Goal: Transaction & Acquisition: Obtain resource

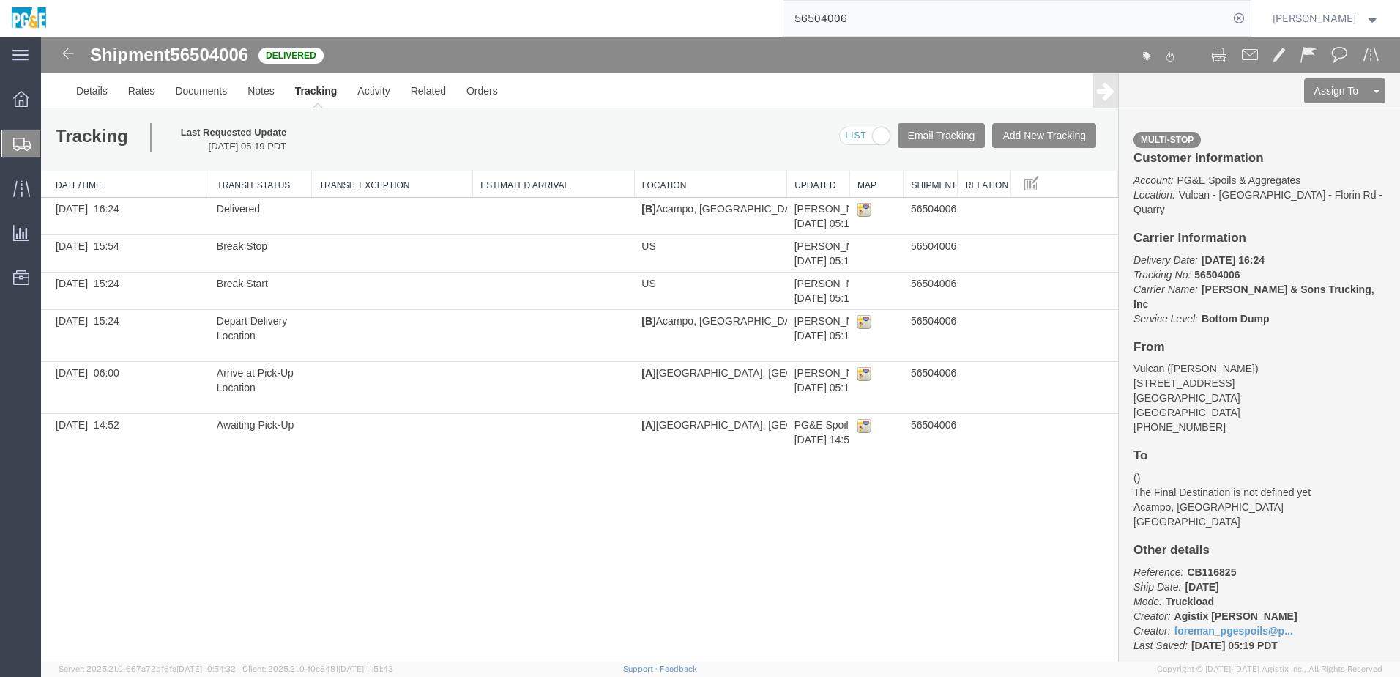
click at [845, 18] on input "56504006" at bounding box center [1006, 18] width 445 height 35
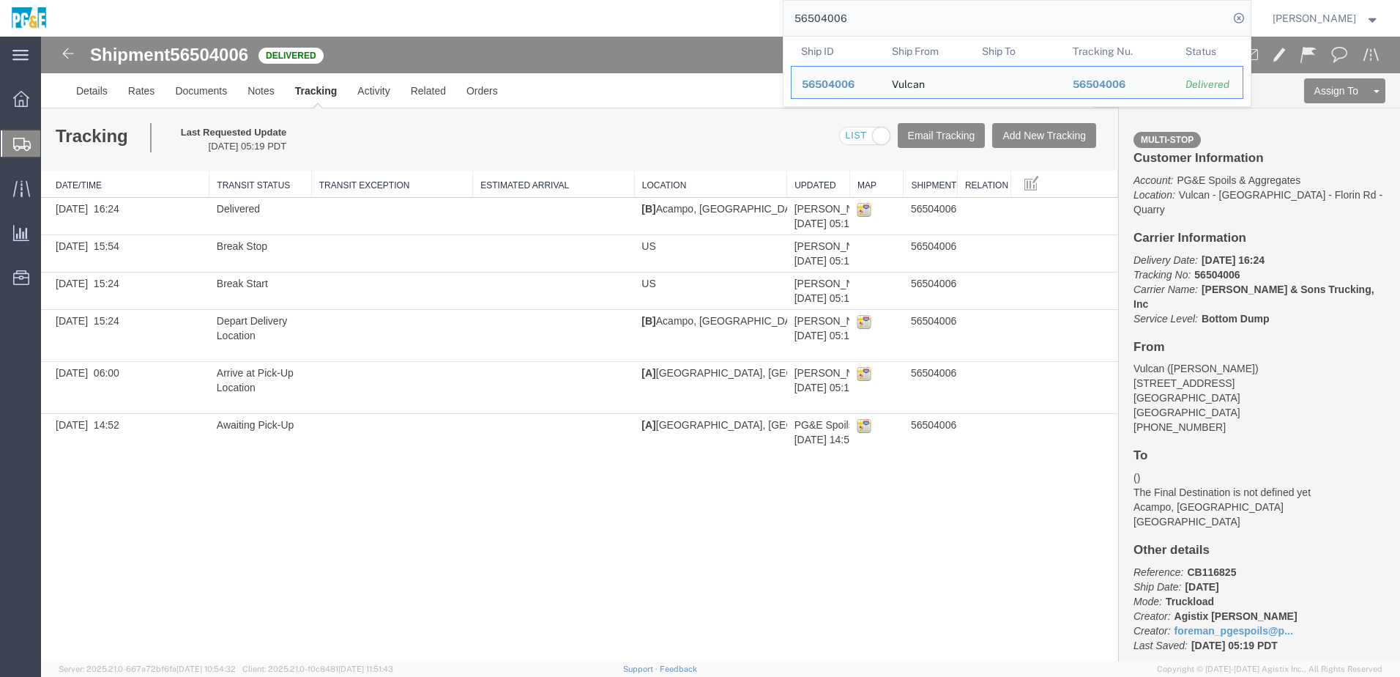
click at [845, 18] on input "56504006" at bounding box center [1006, 18] width 445 height 35
paste input "74230"
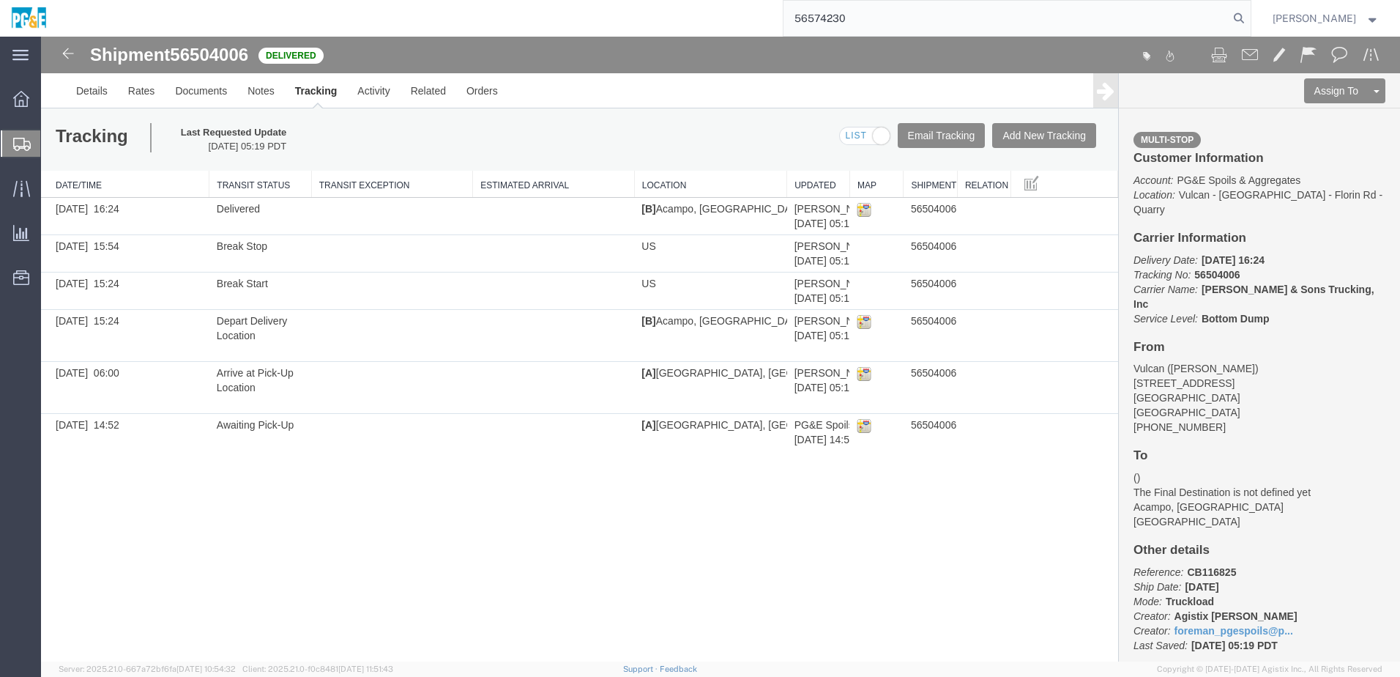
type input "56574230"
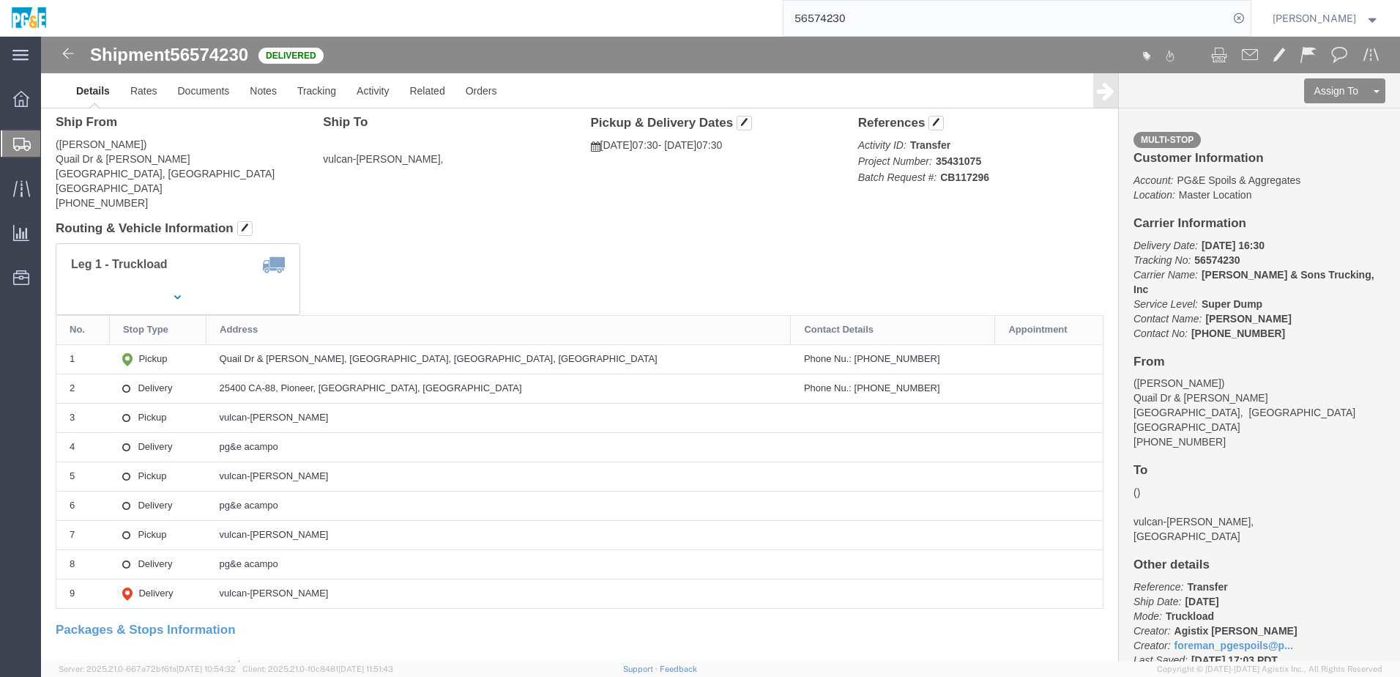
scroll to position [73, 0]
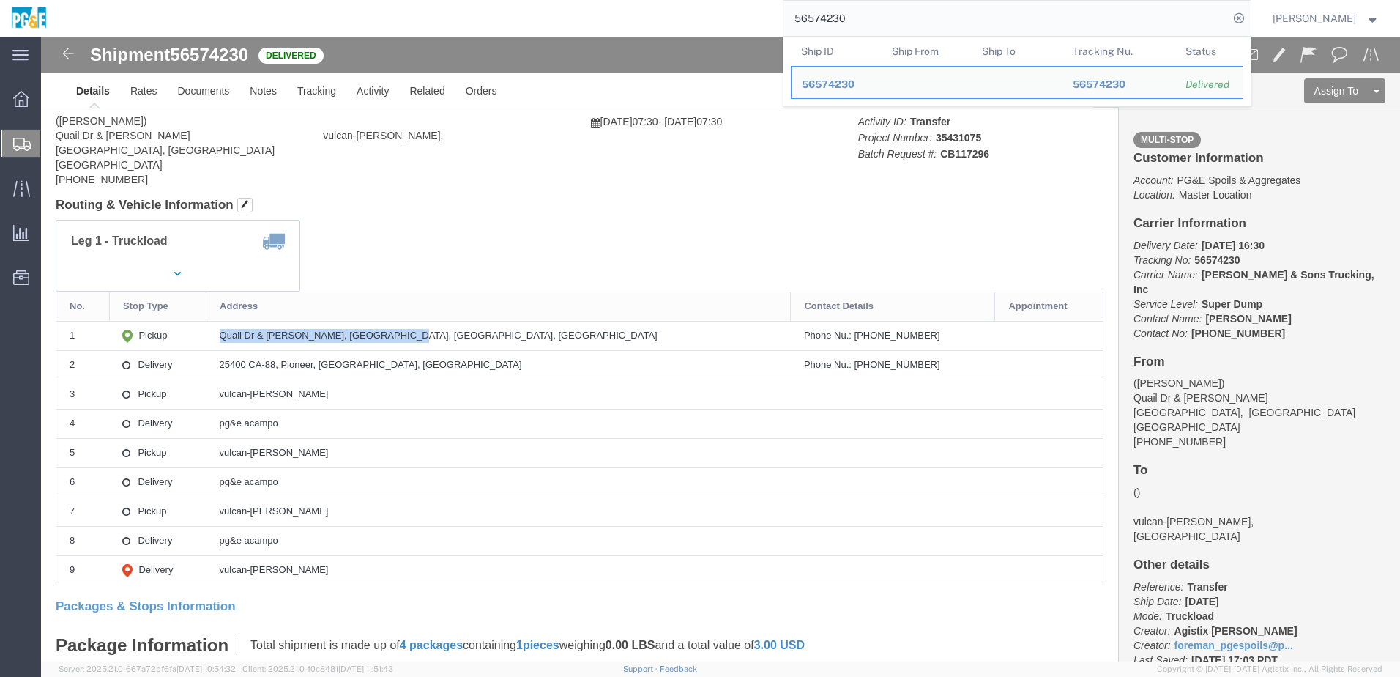
drag, startPoint x: 258, startPoint y: 298, endPoint x: 456, endPoint y: 294, distance: 197.8
click div "Quail Dr & [PERSON_NAME], [GEOGRAPHIC_DATA], [GEOGRAPHIC_DATA], [GEOGRAPHIC_DAT…"
copy div "Quail Dr & [PERSON_NAME], [GEOGRAPHIC_DATA], [GEOGRAPHIC_DATA], [GEOGRAPHIC_DAT…"
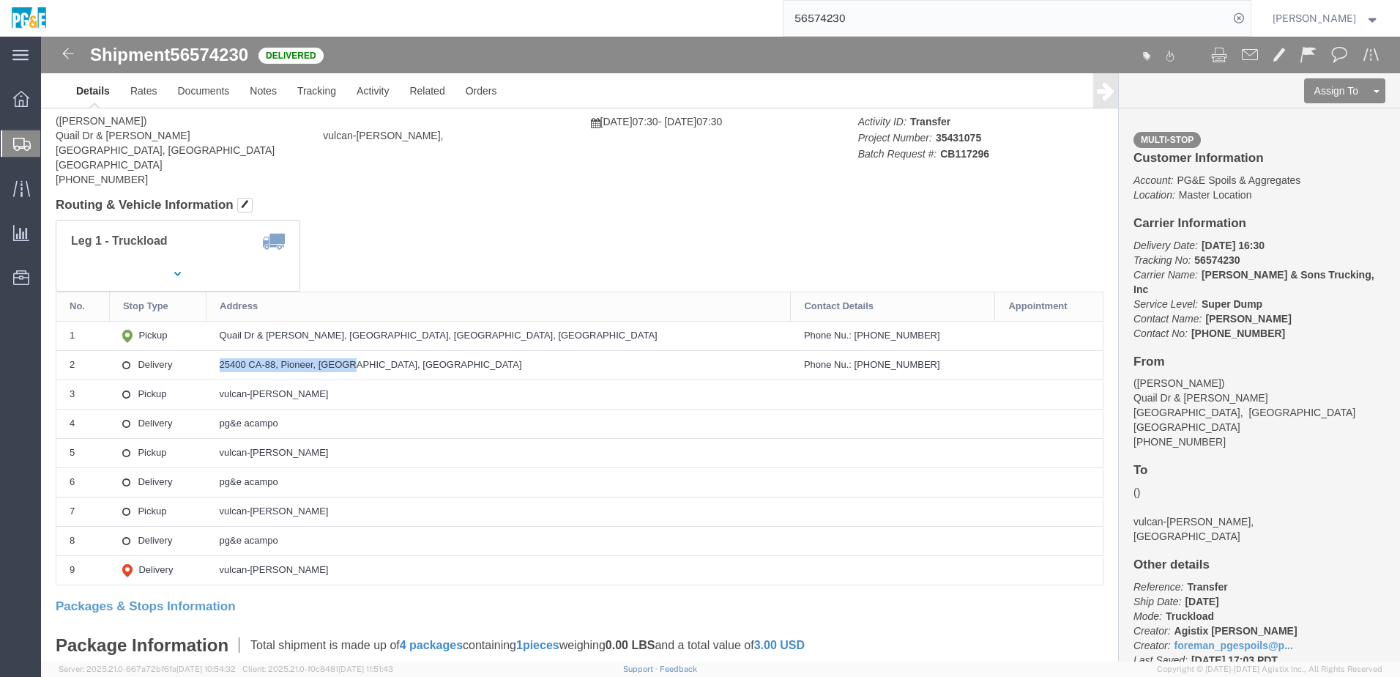
drag, startPoint x: 252, startPoint y: 332, endPoint x: 415, endPoint y: 333, distance: 163.3
click td "25400 CA-88, Pioneer, [GEOGRAPHIC_DATA], [GEOGRAPHIC_DATA]"
copy div "25400 CA-88, Pioneer, [GEOGRAPHIC_DATA], [GEOGRAPHIC_DATA]"
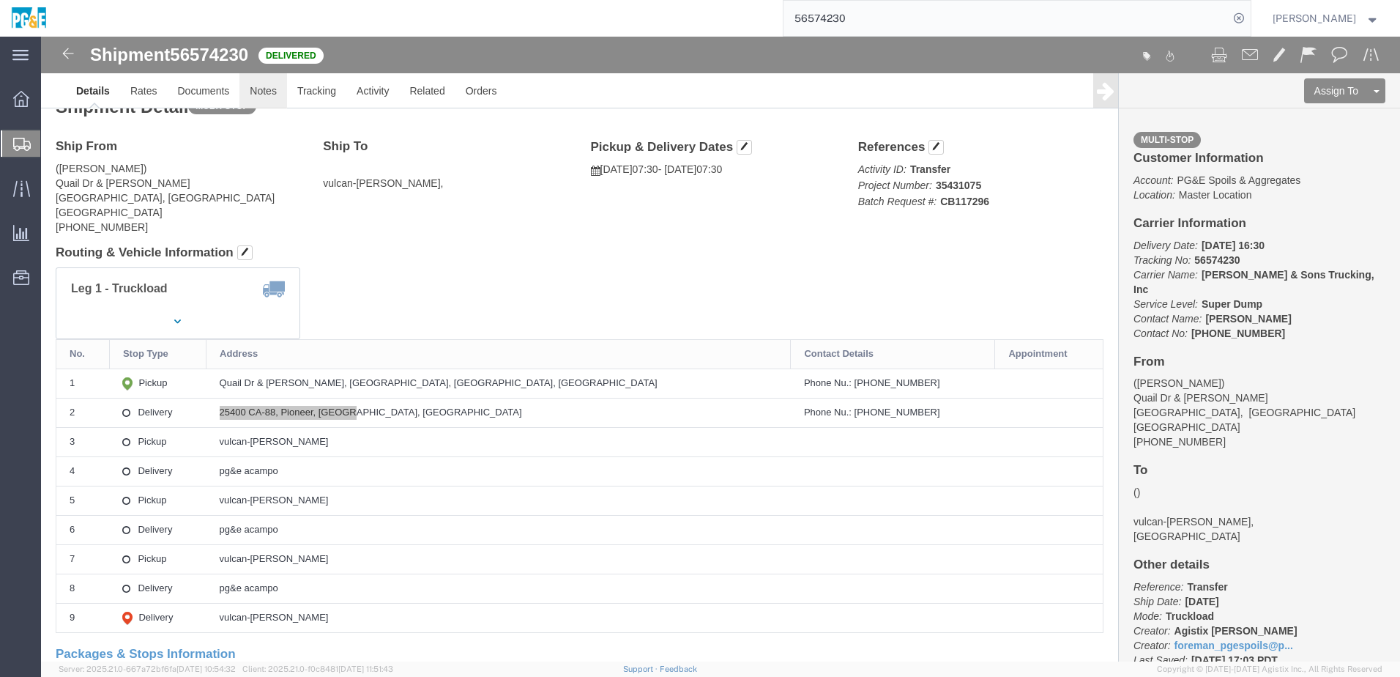
scroll to position [0, 0]
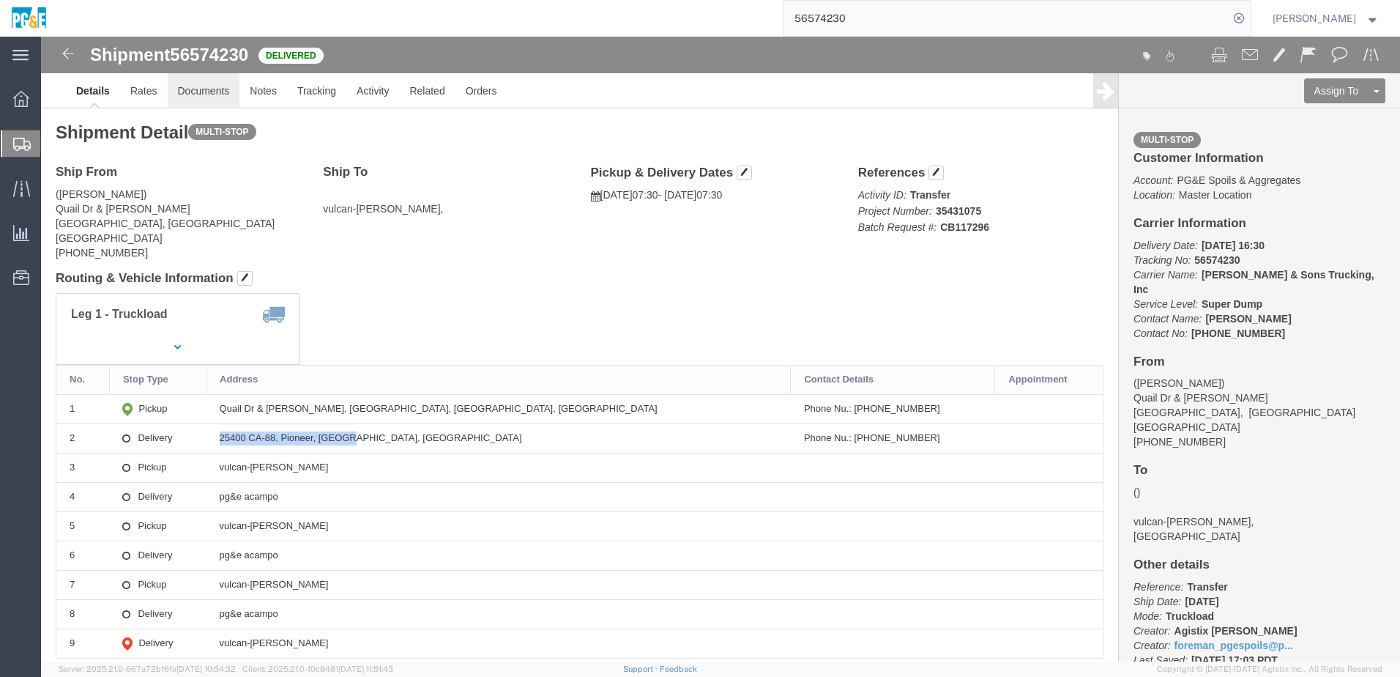
click link "Documents"
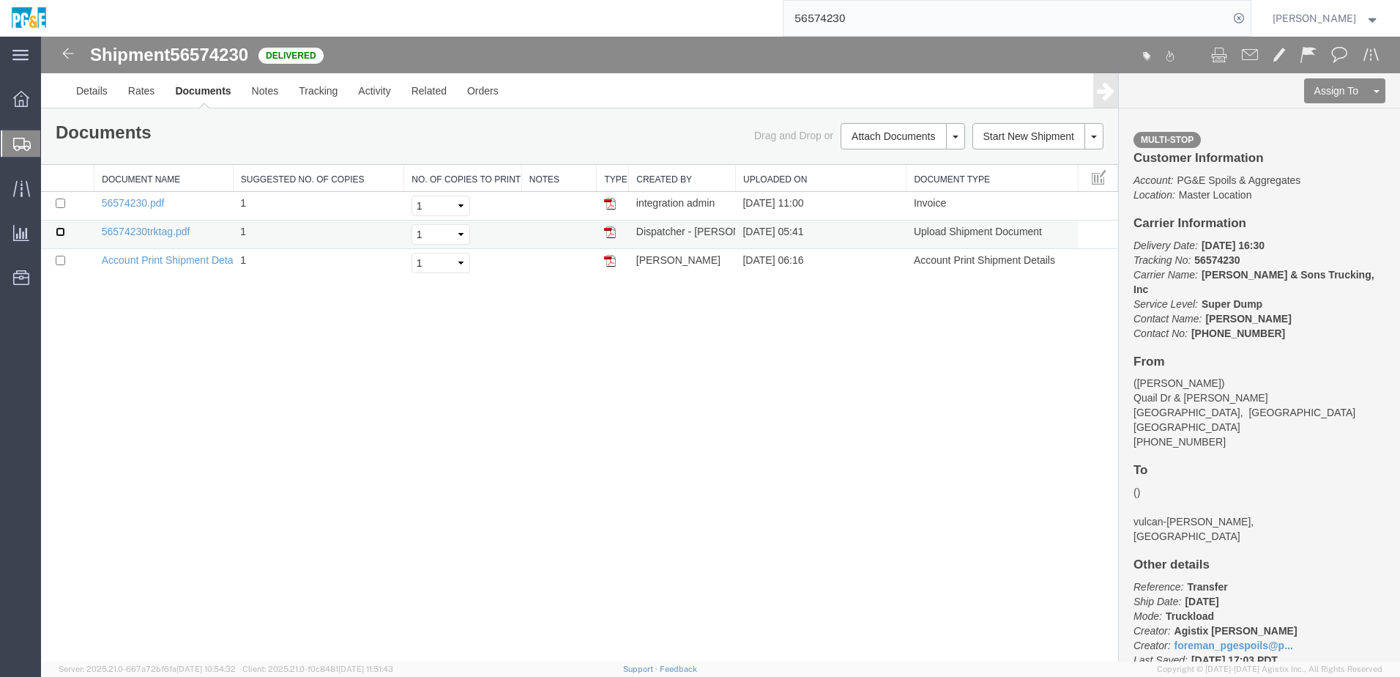
click at [57, 232] on input "checkbox" at bounding box center [61, 232] width 10 height 10
checkbox input "true"
click at [58, 201] on input "checkbox" at bounding box center [61, 203] width 10 height 10
checkbox input "true"
click at [855, 156] on link "Print Documents" at bounding box center [900, 161] width 127 height 22
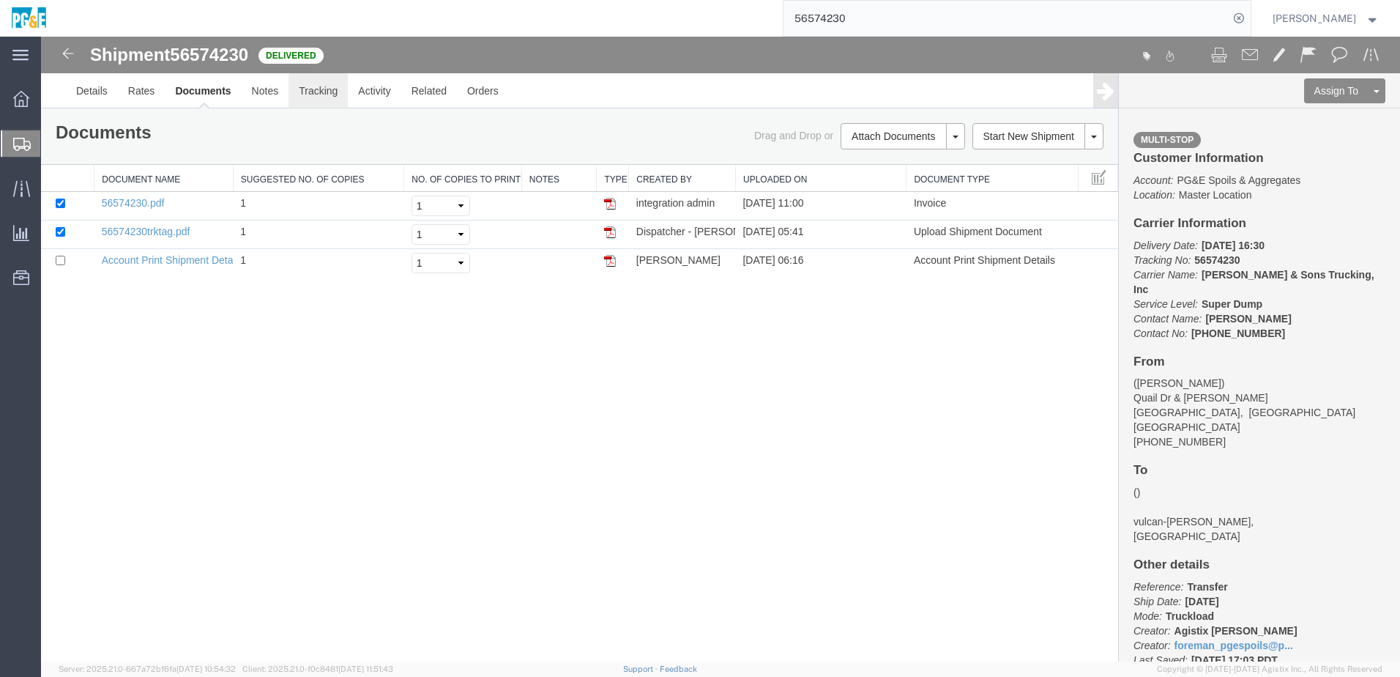
click at [314, 89] on link "Tracking" at bounding box center [318, 90] width 59 height 35
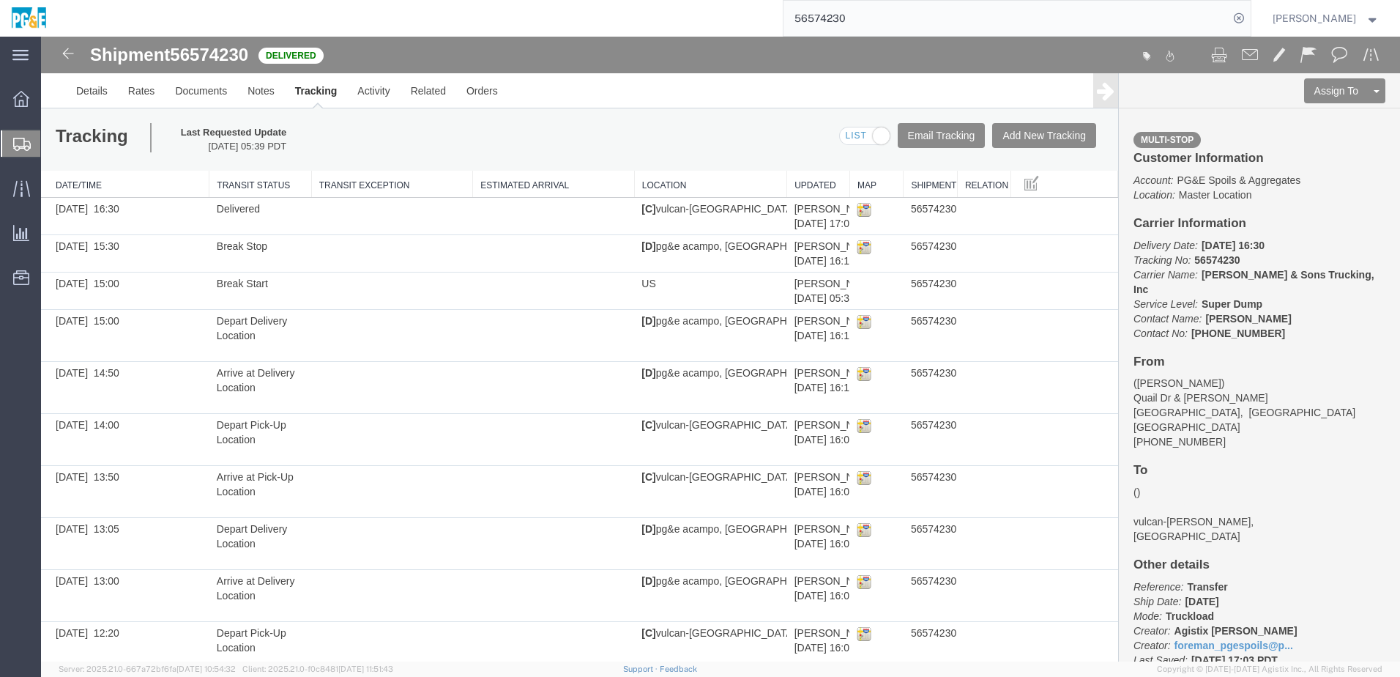
click at [849, 21] on input "56574230" at bounding box center [1006, 18] width 445 height 35
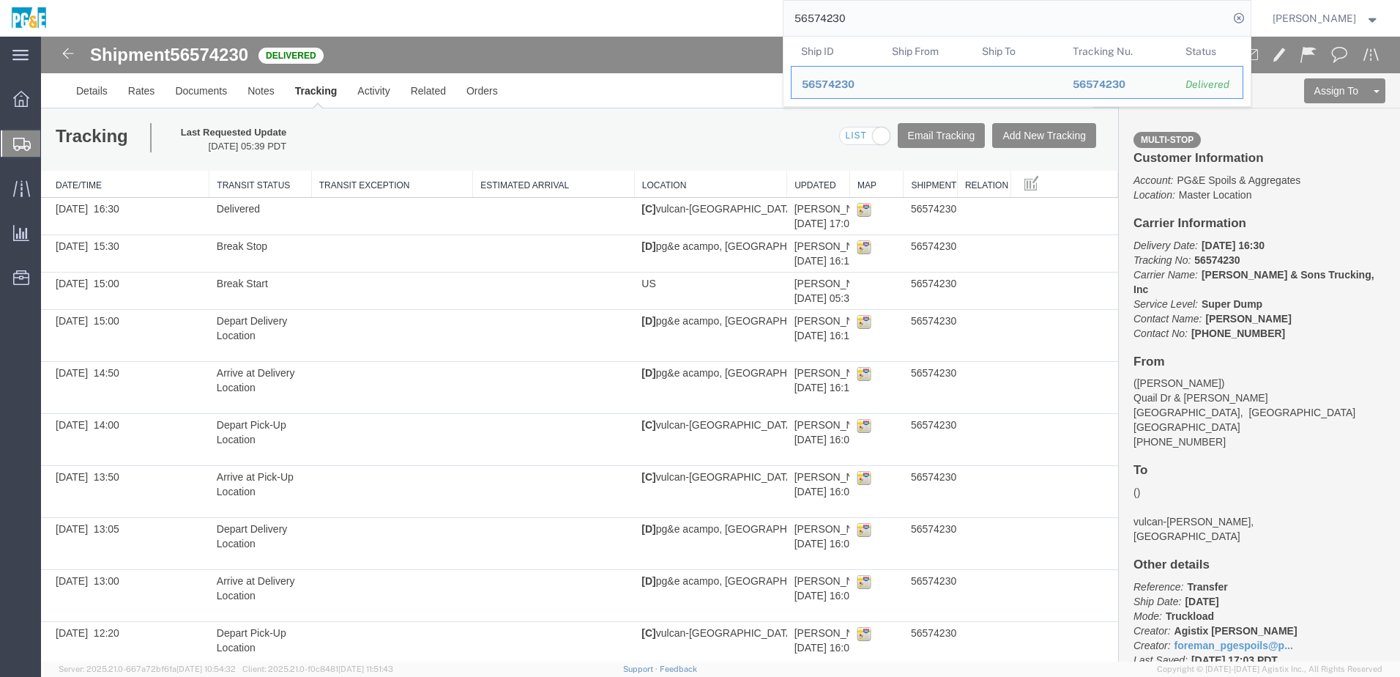
click at [849, 21] on input "56574230" at bounding box center [1006, 18] width 445 height 35
paste input "737815"
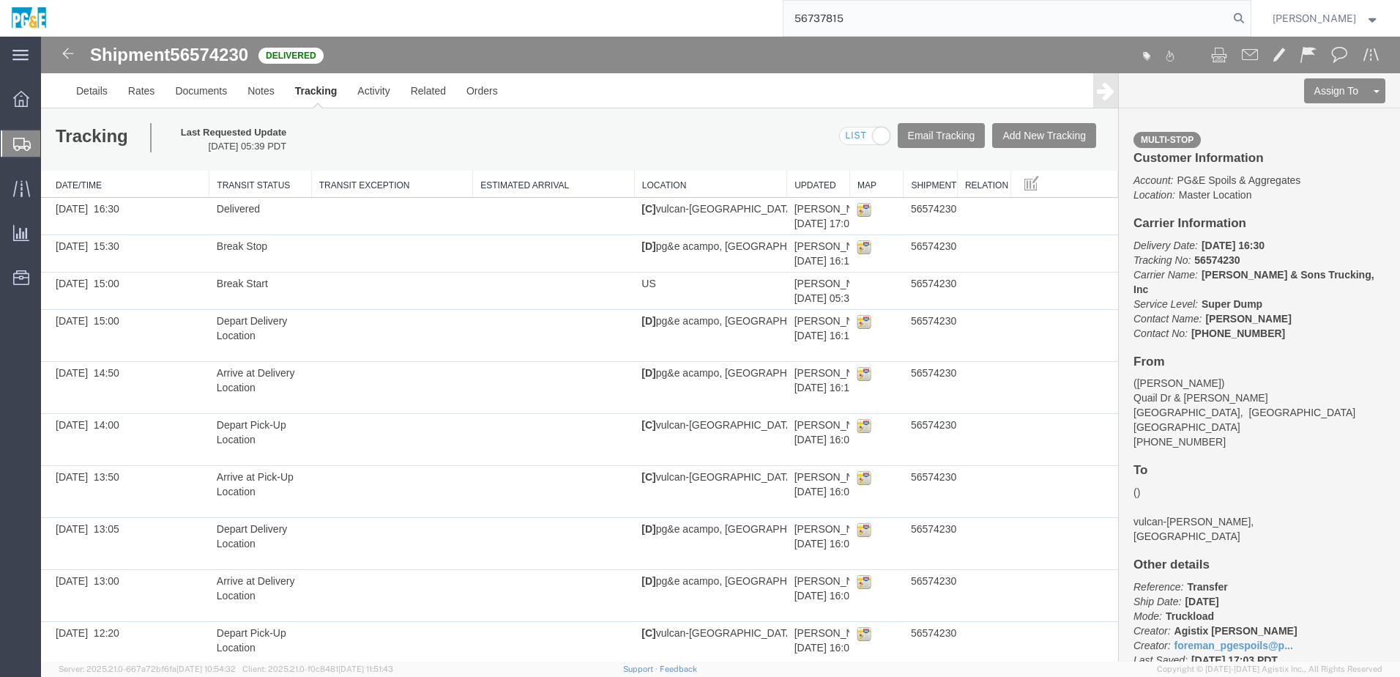
type input "56737815"
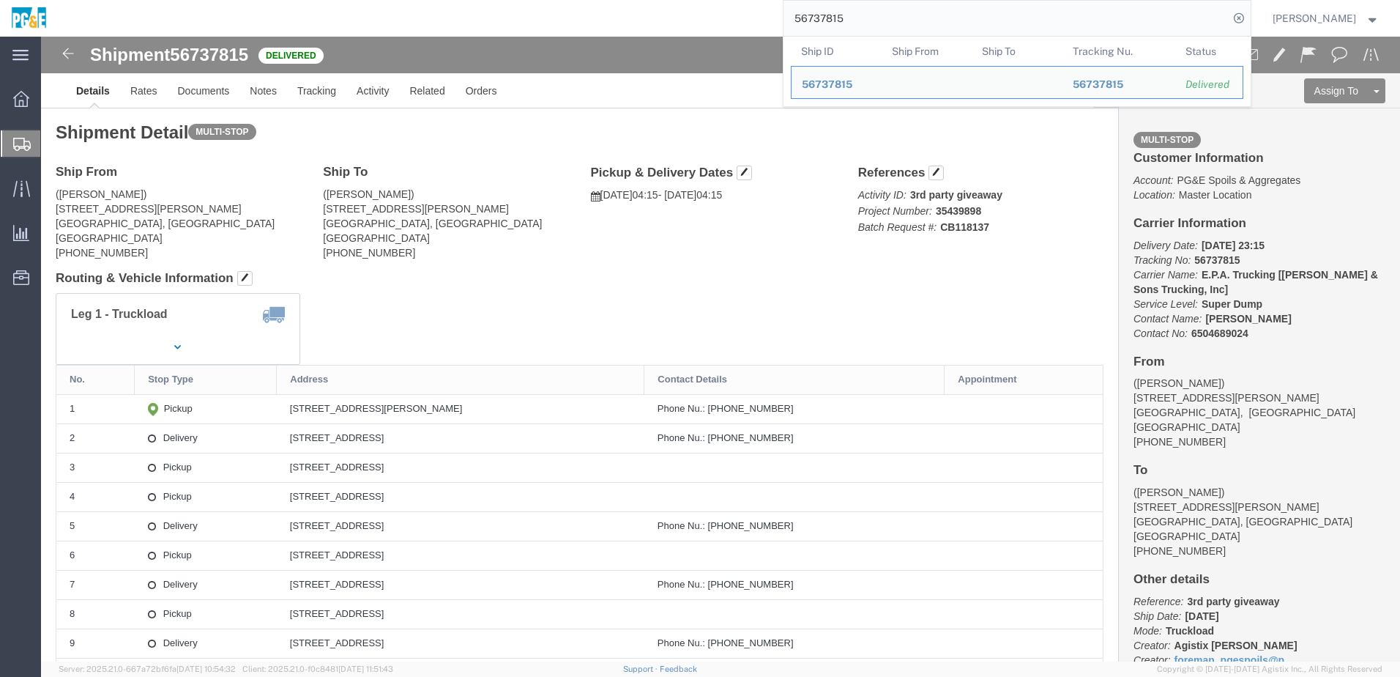
click h4 "Routing & Vehicle Information"
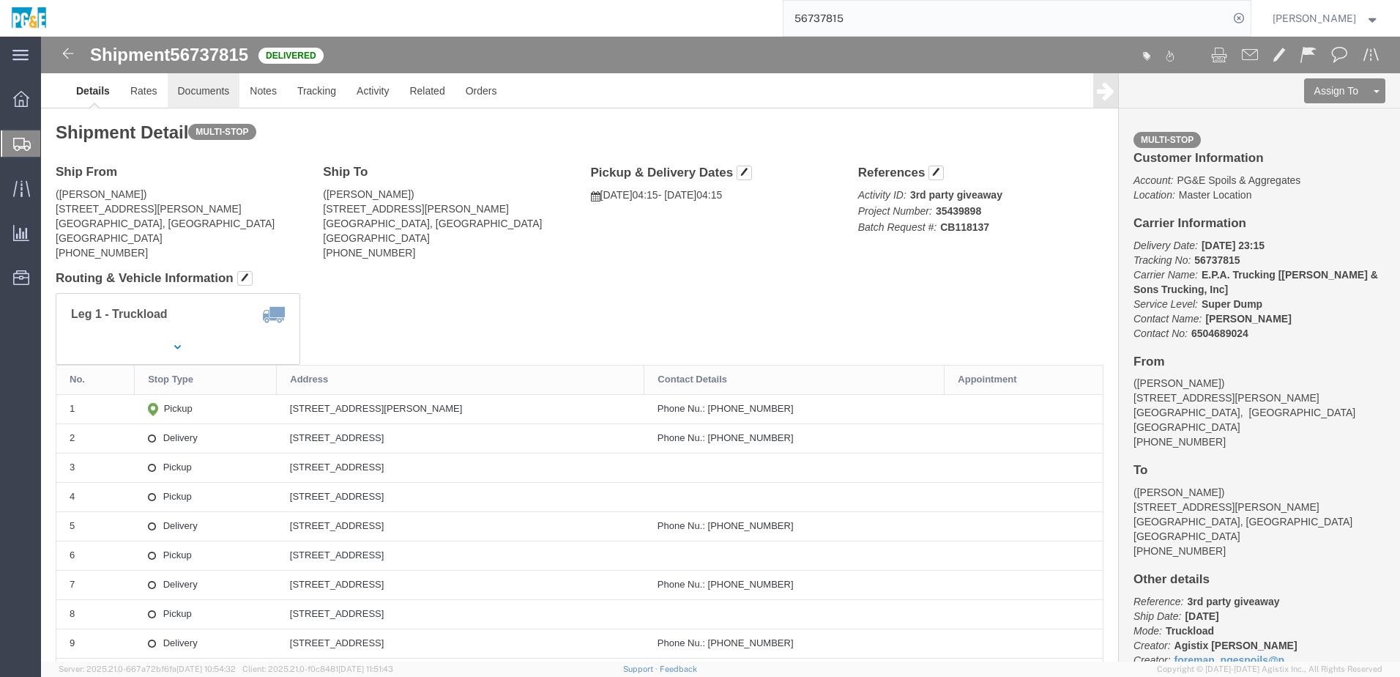
click link "Documents"
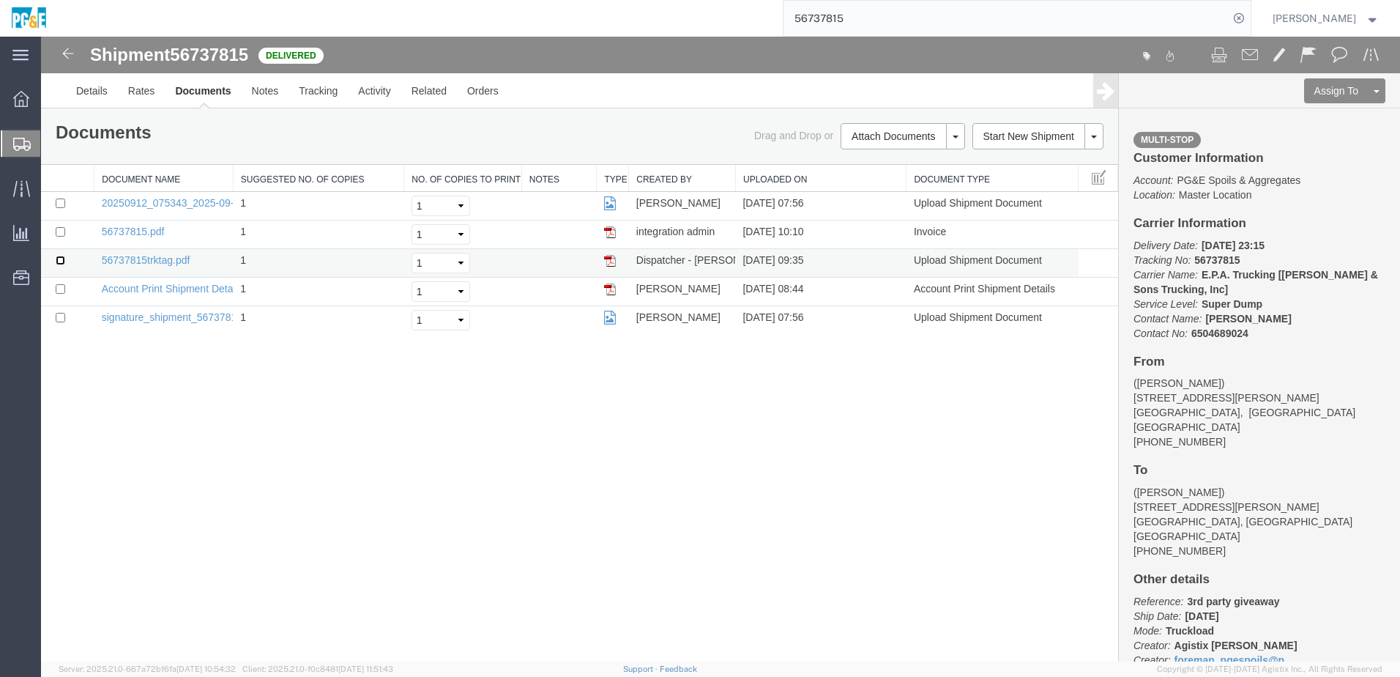
click at [60, 262] on input "checkbox" at bounding box center [61, 261] width 10 height 10
checkbox input "true"
drag, startPoint x: 62, startPoint y: 231, endPoint x: 62, endPoint y: 211, distance: 20.5
click at [62, 231] on input "checkbox" at bounding box center [61, 232] width 10 height 10
checkbox input "true"
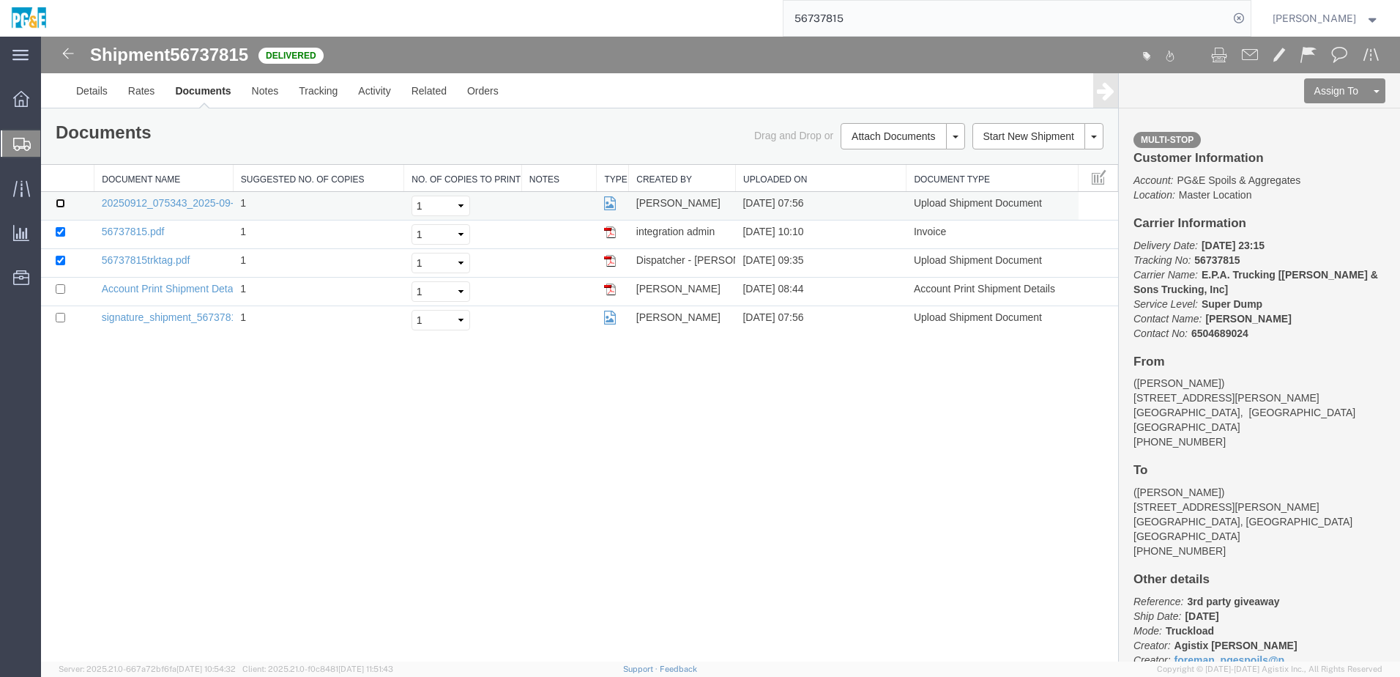
click at [62, 202] on input "checkbox" at bounding box center [61, 203] width 10 height 10
checkbox input "true"
click at [879, 163] on link "Print Documents" at bounding box center [900, 161] width 127 height 22
click at [314, 110] on div "Documents Ship Label Format: Plain Thermal Drag and Drop or Attach Documents Pr…" at bounding box center [579, 136] width 1077 height 56
click at [319, 93] on link "Tracking" at bounding box center [318, 90] width 59 height 35
